Goal: Task Accomplishment & Management: Manage account settings

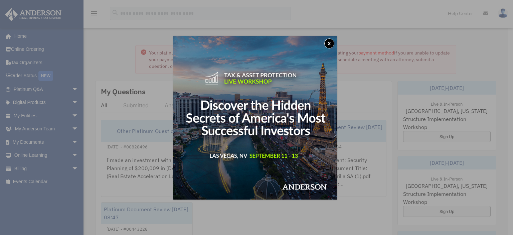
click at [331, 42] on button "x" at bounding box center [329, 43] width 10 height 10
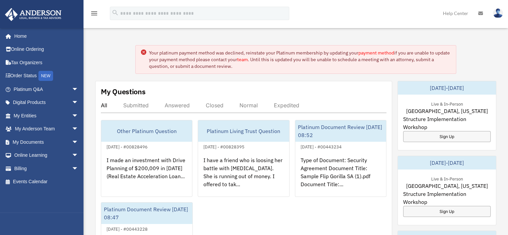
click at [366, 54] on link "payment method" at bounding box center [376, 53] width 36 height 6
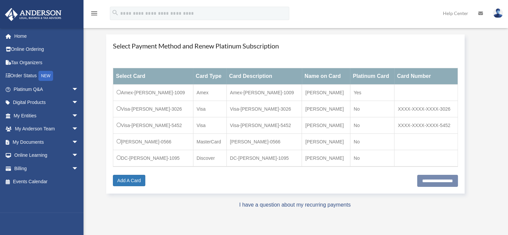
scroll to position [75, 0]
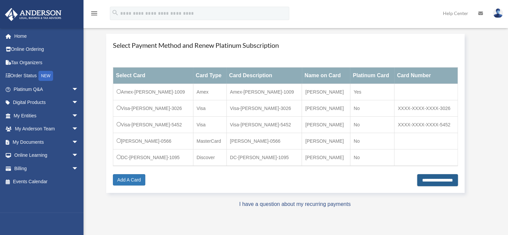
click at [434, 180] on input "**********" at bounding box center [437, 180] width 41 height 12
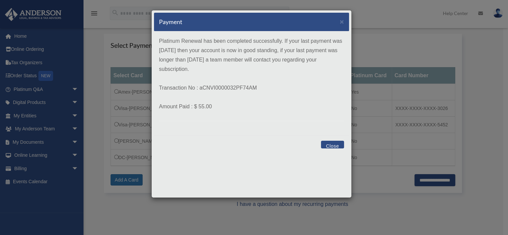
click at [333, 142] on button "Close" at bounding box center [332, 145] width 23 height 8
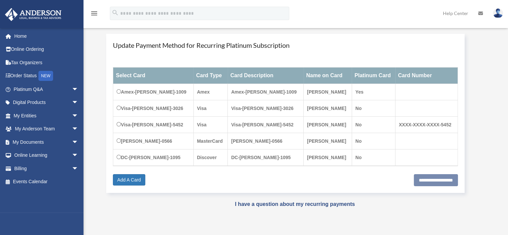
scroll to position [75, 0]
click at [72, 127] on span "arrow_drop_down" at bounding box center [78, 129] width 13 height 14
click at [496, 11] on img at bounding box center [498, 13] width 10 height 10
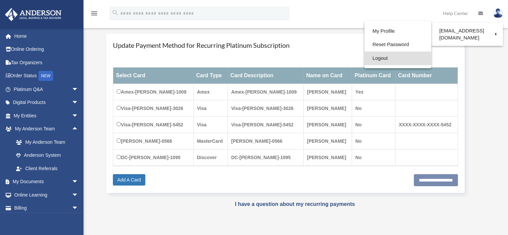
click at [387, 56] on link "Logout" at bounding box center [397, 58] width 67 height 14
